Goal: Transaction & Acquisition: Purchase product/service

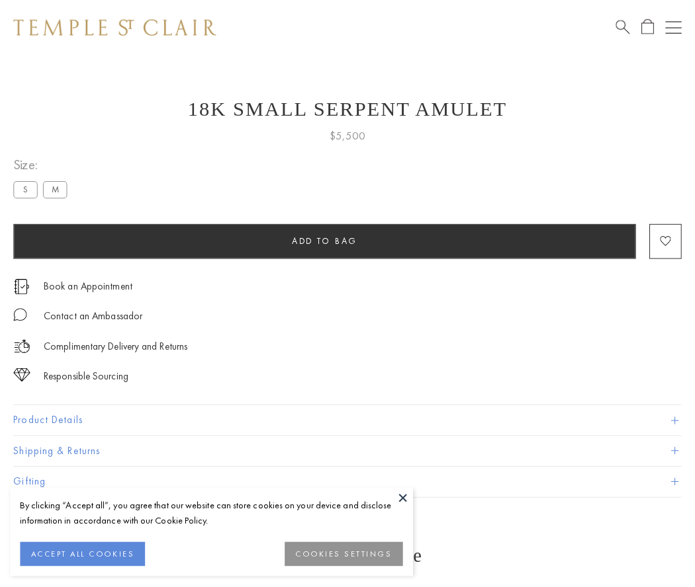
scroll to position [12, 0]
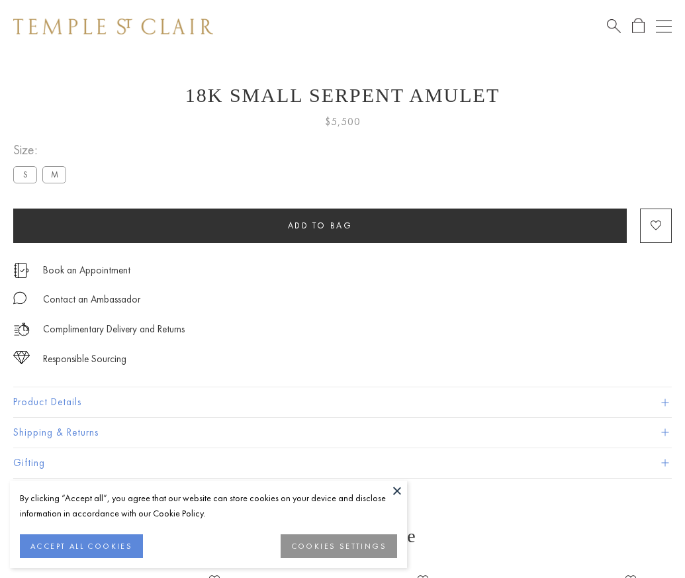
click at [320, 225] on span "Add to bag" at bounding box center [320, 225] width 65 height 11
